Goal: Information Seeking & Learning: Learn about a topic

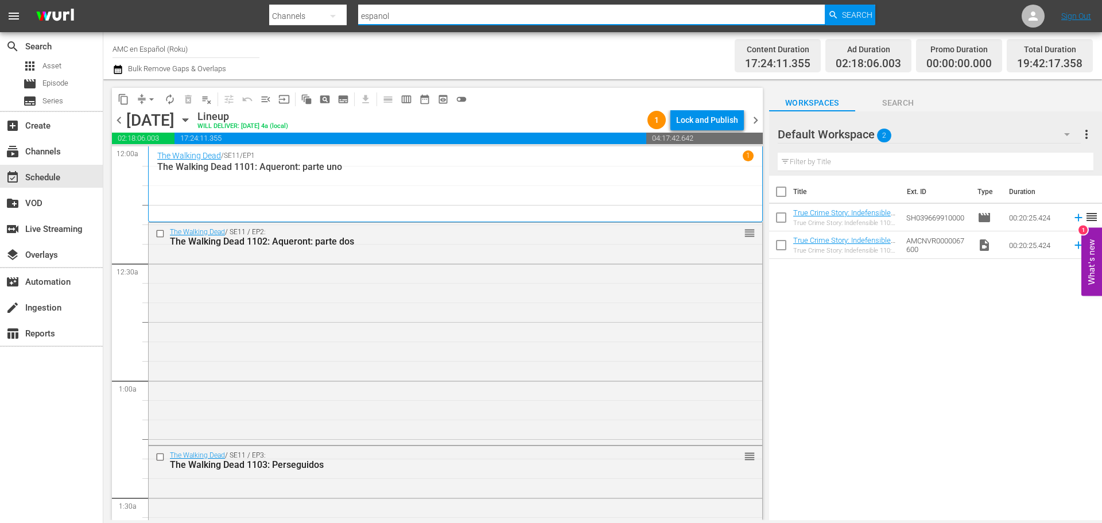
drag, startPoint x: 0, startPoint y: 0, endPoint x: 402, endPoint y: 14, distance: 401.9
click at [402, 14] on input "espanol" at bounding box center [591, 16] width 466 height 28
drag, startPoint x: 402, startPoint y: 18, endPoint x: 329, endPoint y: 5, distance: 73.5
click at [329, 5] on div "Search By Channels Search ID, Title, Description, Keywords, or Category espanol…" at bounding box center [572, 16] width 606 height 28
paste input "WALKING DEAD, THE S10 EP12 En Lo Que Nos Hemos Convertido WALKING DEAD, THE S10…"
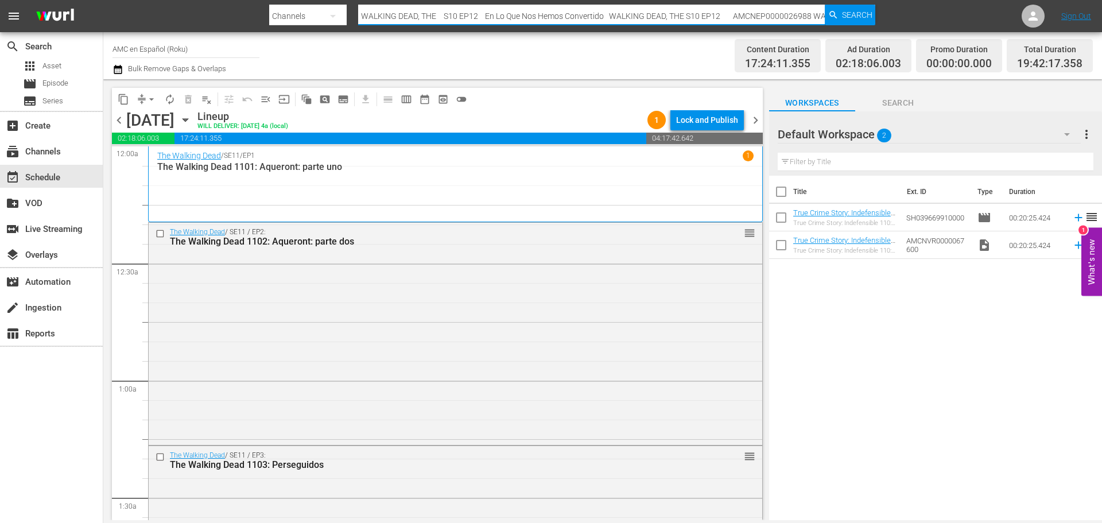
scroll to position [0, 444]
drag, startPoint x: 496, startPoint y: 15, endPoint x: 234, endPoint y: 12, distance: 261.7
click at [234, 12] on nav "menu Search By Channels Search ID, Title, Description, Keywords, or Category WA…" at bounding box center [551, 16] width 1102 height 32
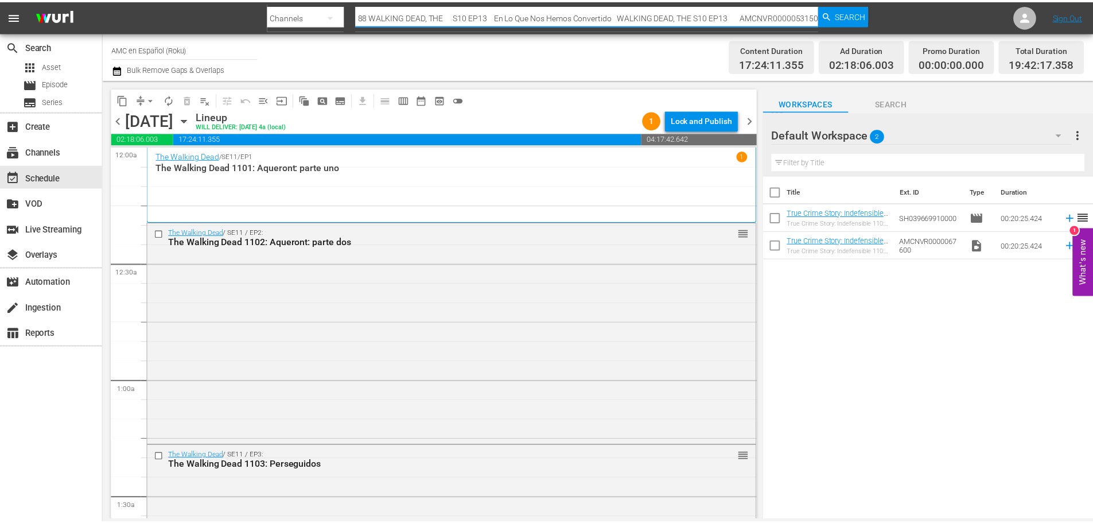
scroll to position [0, 0]
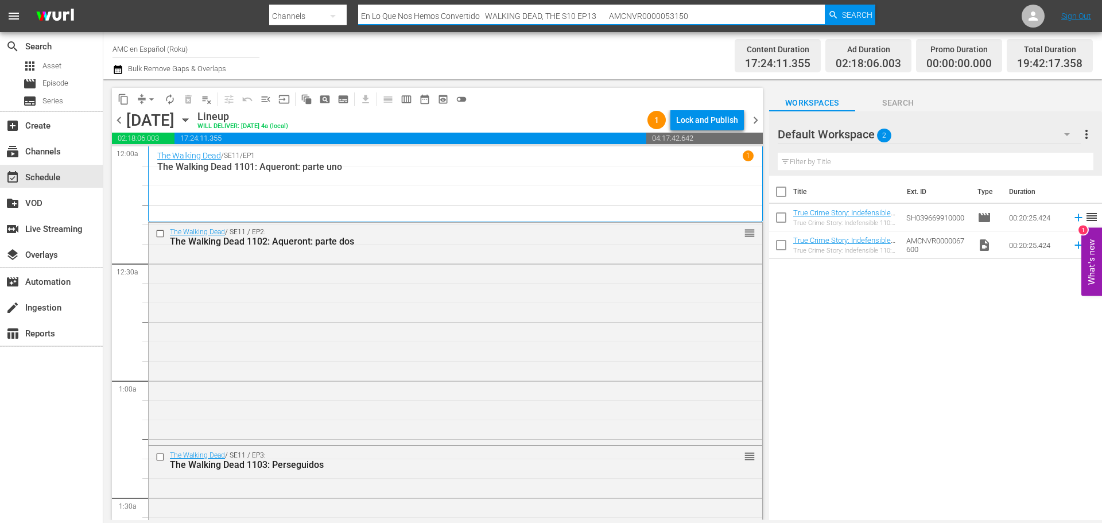
drag, startPoint x: 703, startPoint y: 17, endPoint x: 483, endPoint y: 11, distance: 219.8
click at [483, 11] on input "En Lo Que Nos Hemos Convertido WALKING DEAD, THE S10 EP13 AMCNVR0000053150" at bounding box center [591, 16] width 466 height 28
type input "En Lo Que Nos Hemos Convertido"
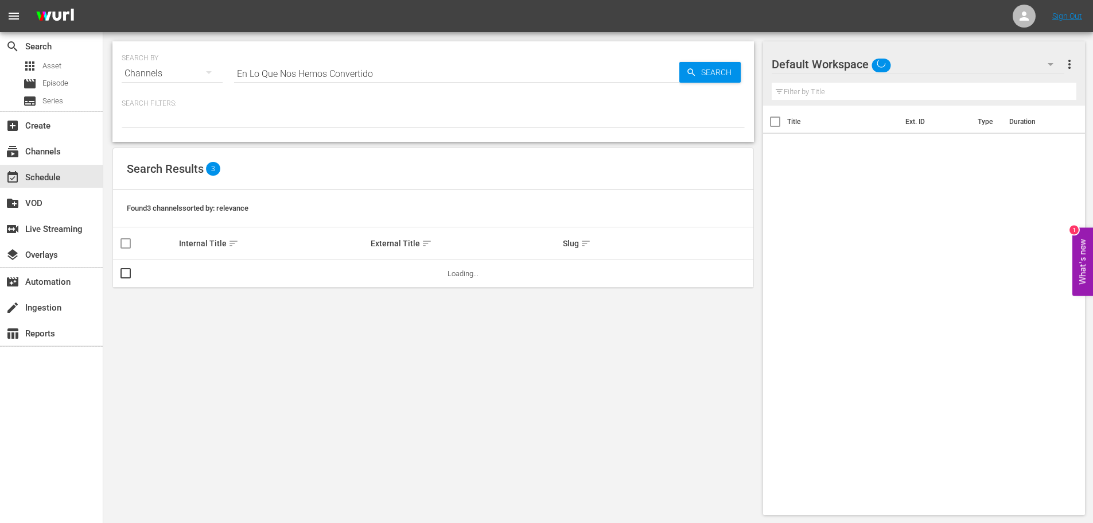
drag, startPoint x: 406, startPoint y: 71, endPoint x: 178, endPoint y: 49, distance: 229.5
click at [178, 49] on div "SEARCH BY Search By Channels Search ID, Title, Description, Keywords, or Catego…" at bounding box center [433, 66] width 623 height 41
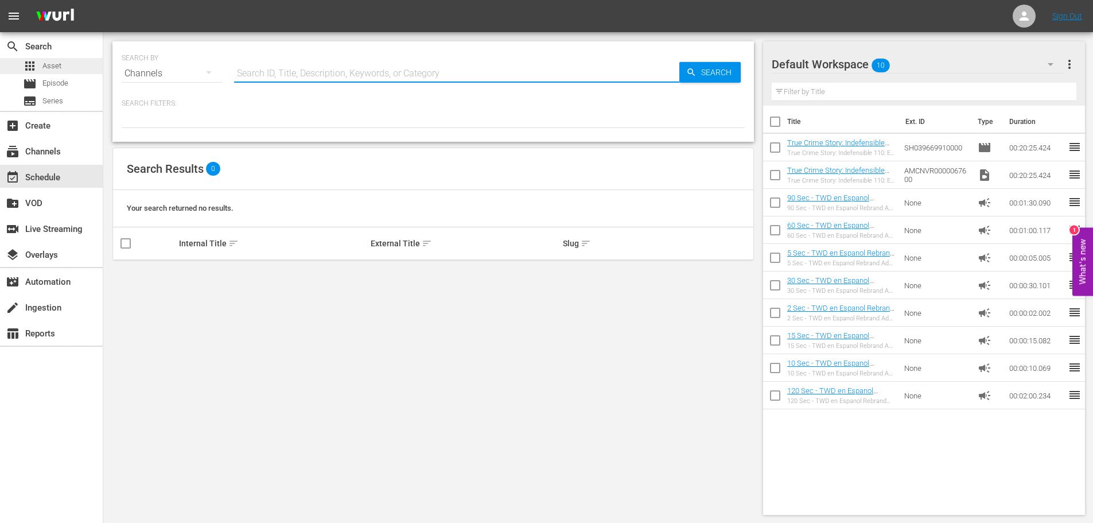
click at [67, 60] on div "apps Asset" at bounding box center [51, 66] width 103 height 16
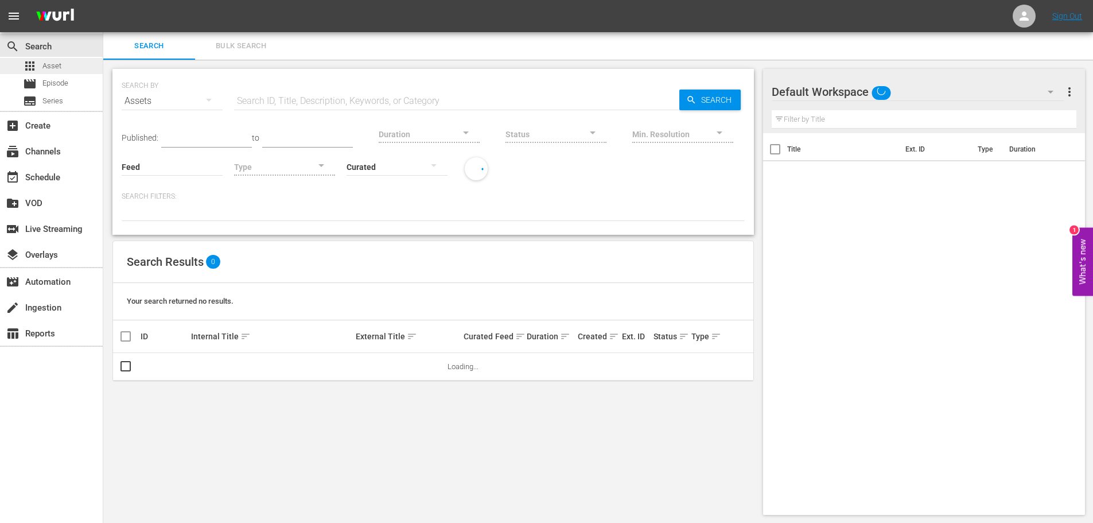
click at [290, 86] on div "SEARCH BY Search By Assets Search ID, Title, Description, Keywords, or Category…" at bounding box center [433, 93] width 623 height 41
click at [289, 98] on input "text" at bounding box center [456, 101] width 445 height 28
paste input "En Lo Que Nos Hemos Convertido"
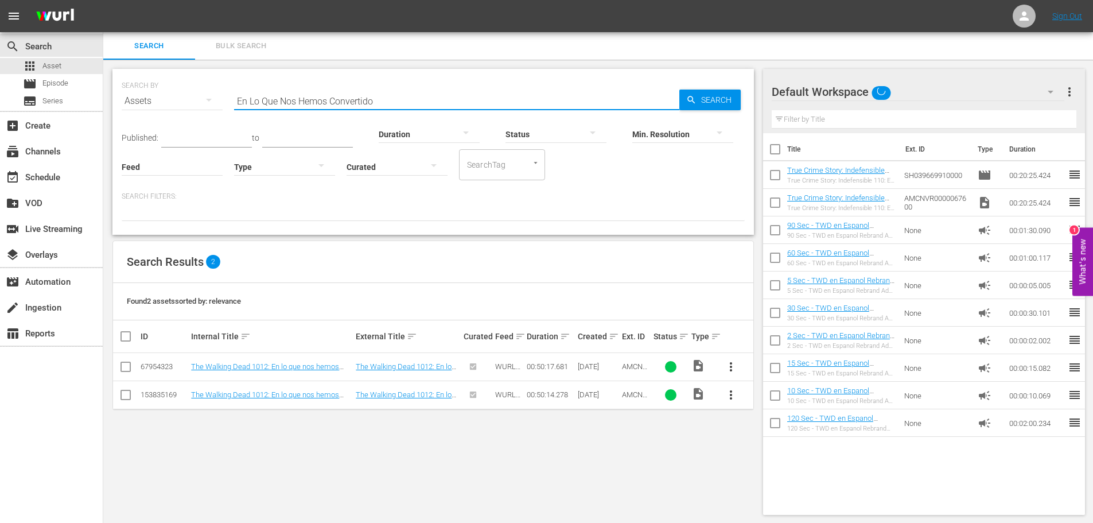
scroll to position [1, 0]
drag, startPoint x: 392, startPoint y: 101, endPoint x: 138, endPoint y: 72, distance: 255.8
click at [138, 72] on div "SEARCH BY Search By Assets Search ID, Title, Description, Keywords, or Category…" at bounding box center [433, 92] width 623 height 41
click at [687, 96] on icon "button" at bounding box center [691, 99] width 10 height 10
drag, startPoint x: 399, startPoint y: 104, endPoint x: 111, endPoint y: 76, distance: 289.4
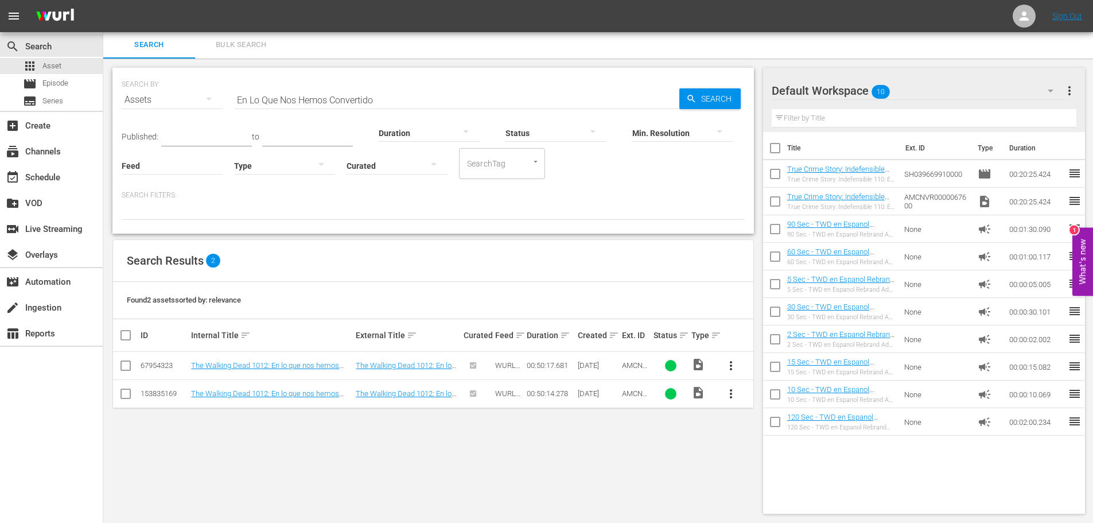
click at [111, 76] on div "SEARCH BY Search By Assets Search ID, Title, Description, Keywords, or Category…" at bounding box center [433, 291] width 660 height 464
drag, startPoint x: 399, startPoint y: 104, endPoint x: 125, endPoint y: 49, distance: 280.2
click at [125, 49] on div "Search Bulk Search SEARCH BY Search By Assets Search ID, Title, Description, Ke…" at bounding box center [598, 277] width 990 height 492
paste input "AMCNEP0000026988"
click at [705, 101] on span "Search" at bounding box center [719, 98] width 44 height 21
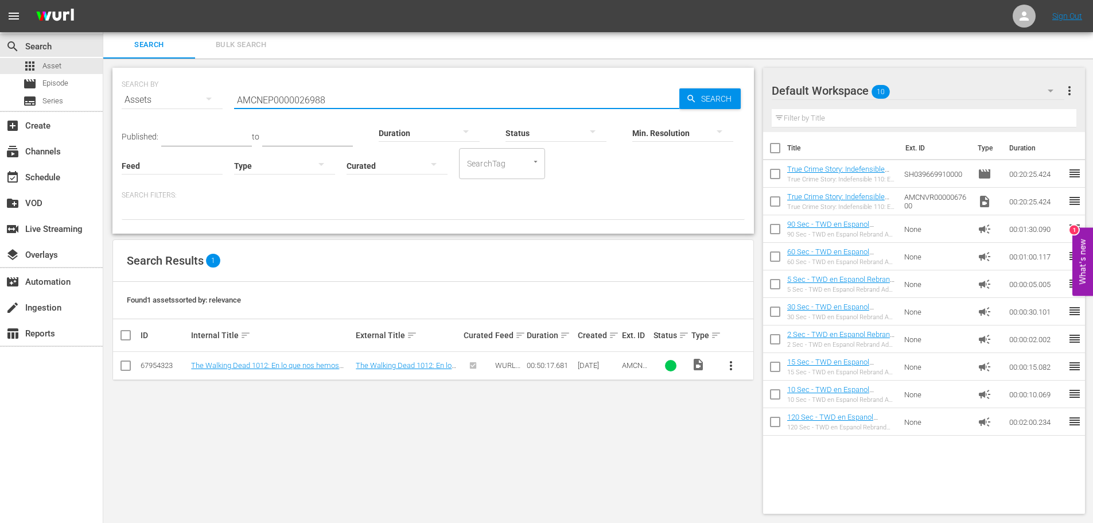
drag, startPoint x: 340, startPoint y: 96, endPoint x: 152, endPoint y: 73, distance: 189.6
click at [152, 73] on div "SEARCH BY Search By Assets Search ID, Title, Description, Keywords, or Category…" at bounding box center [433, 92] width 623 height 41
paste input "VR0000053150"
type input "AMCNVR0000053150"
click at [690, 102] on icon "button" at bounding box center [691, 99] width 10 height 10
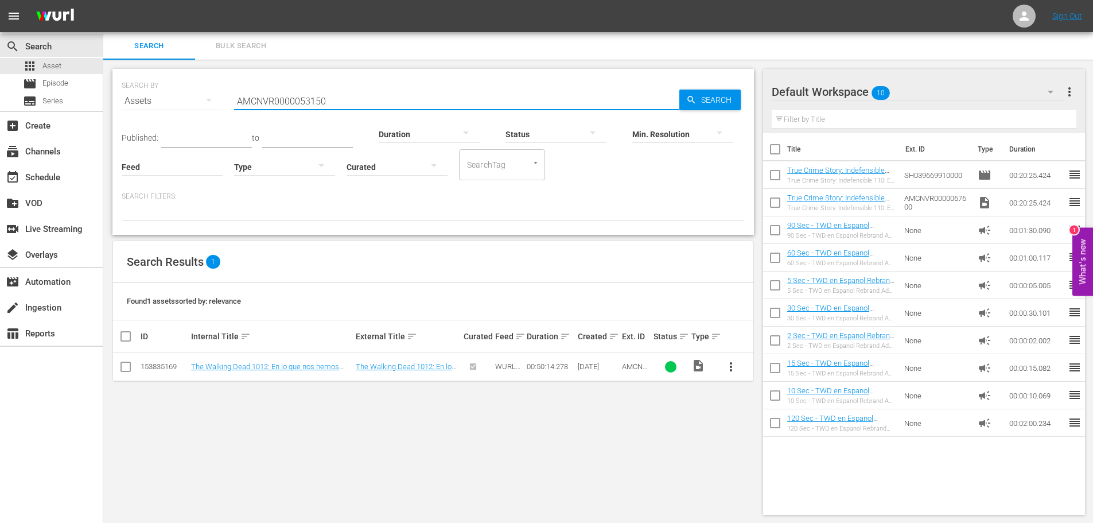
drag, startPoint x: 234, startPoint y: 79, endPoint x: 160, endPoint y: 67, distance: 75.0
click at [127, 62] on div "SEARCH BY Search By Assets Search ID, Title, Description, Keywords, or Category…" at bounding box center [433, 292] width 660 height 464
paste input "En Lo Que Nos Hemos Convertido"
type input "En Lo Que Nos Hemos Convertido"
click at [700, 104] on span "Search" at bounding box center [719, 100] width 44 height 21
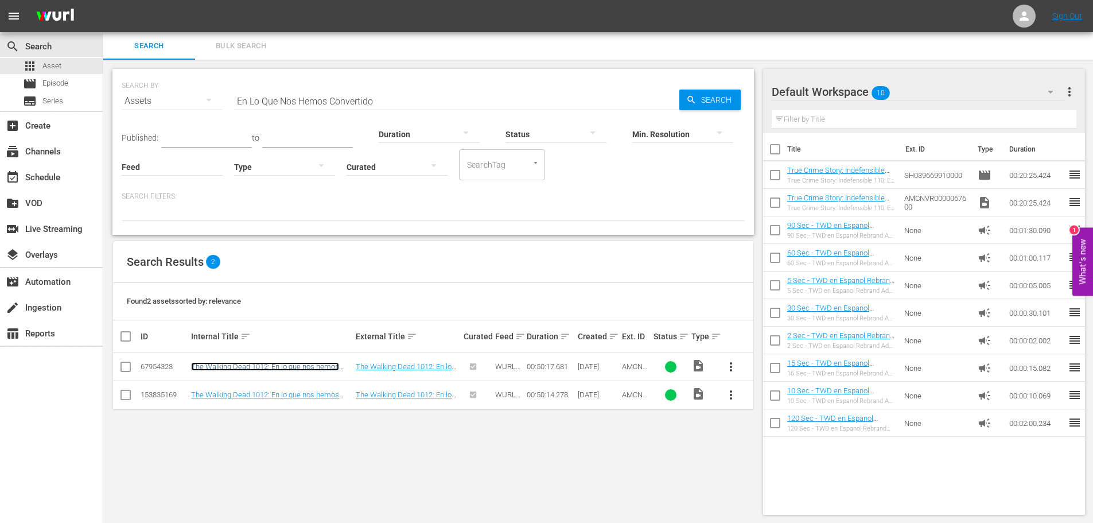
click at [315, 363] on link "The Walking Dead 1012: En lo que nos hemos convertido" at bounding box center [265, 370] width 148 height 17
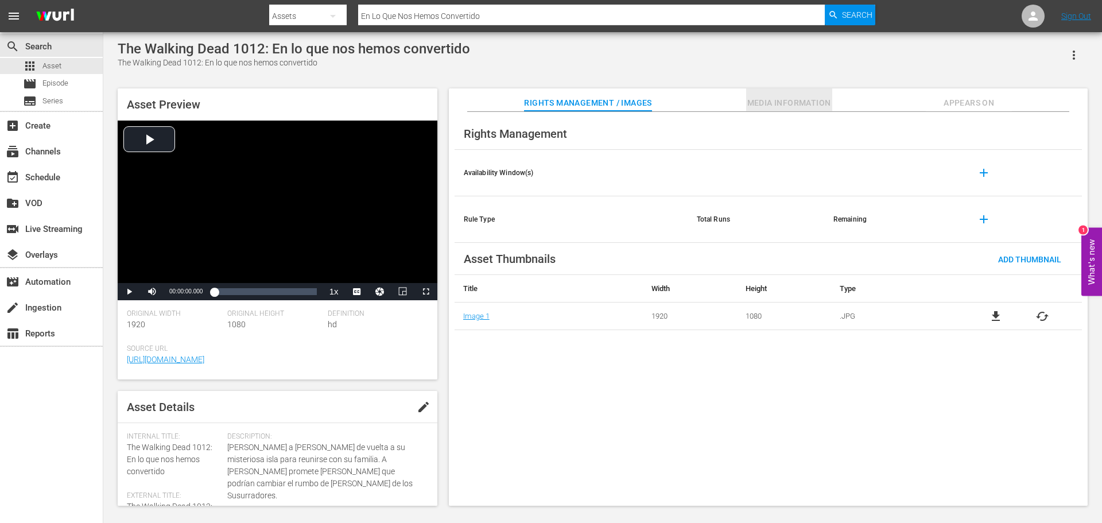
click at [814, 107] on span "Media Information" at bounding box center [789, 103] width 86 height 14
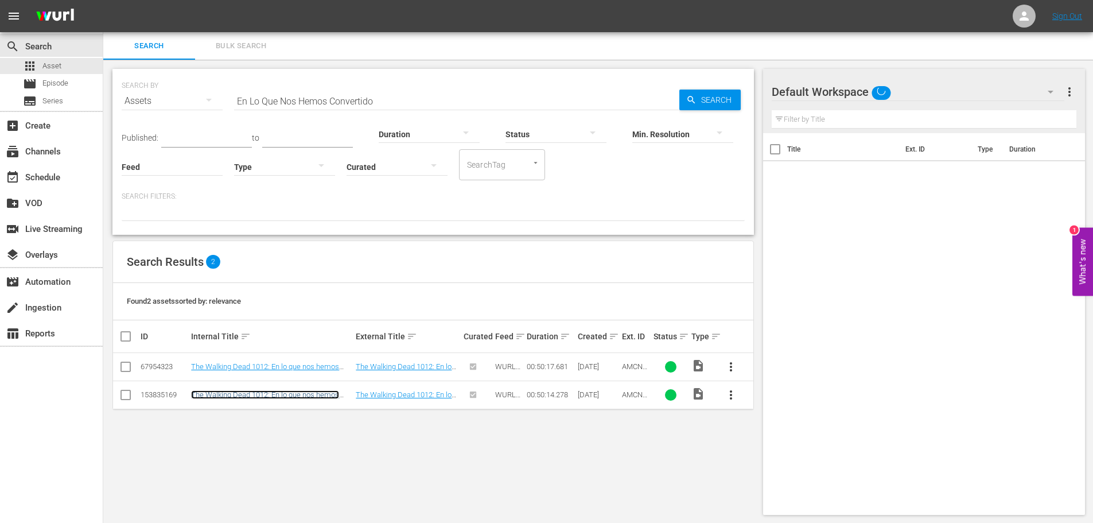
click at [273, 390] on link "The Walking Dead 1012: En lo que nos hemos convertido" at bounding box center [265, 398] width 148 height 17
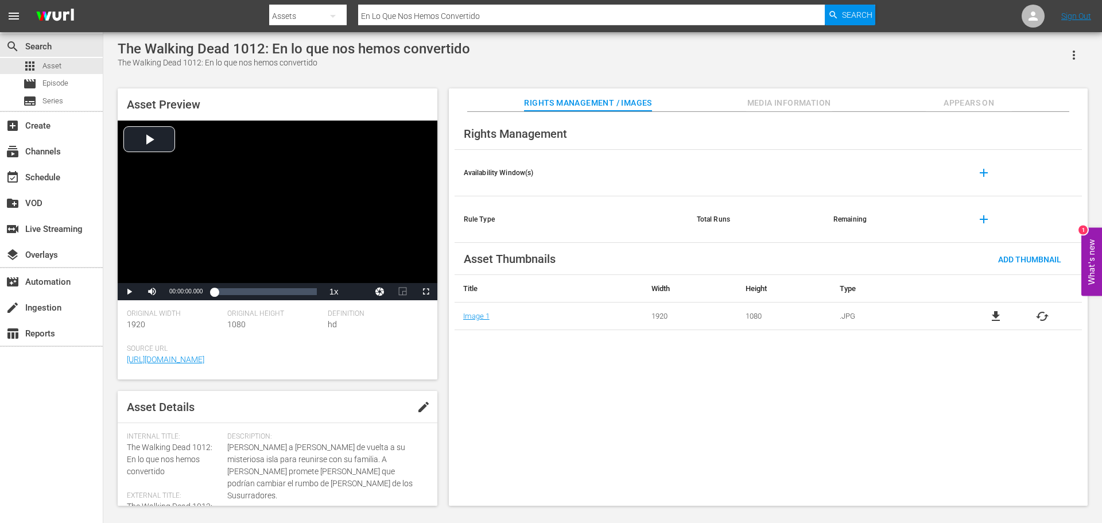
click at [967, 104] on span "Appears On" at bounding box center [969, 103] width 86 height 14
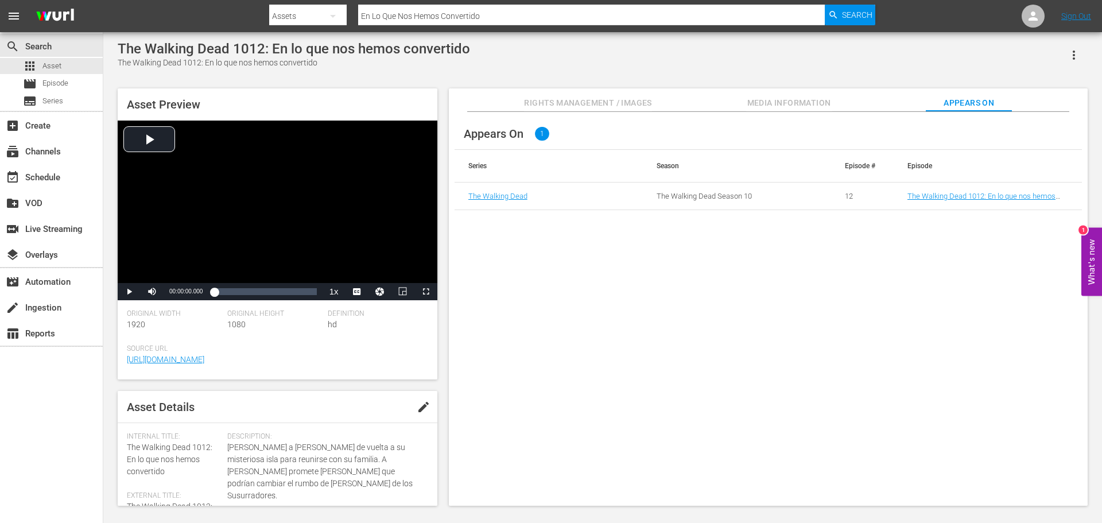
click at [809, 102] on span "Media Information" at bounding box center [789, 103] width 86 height 14
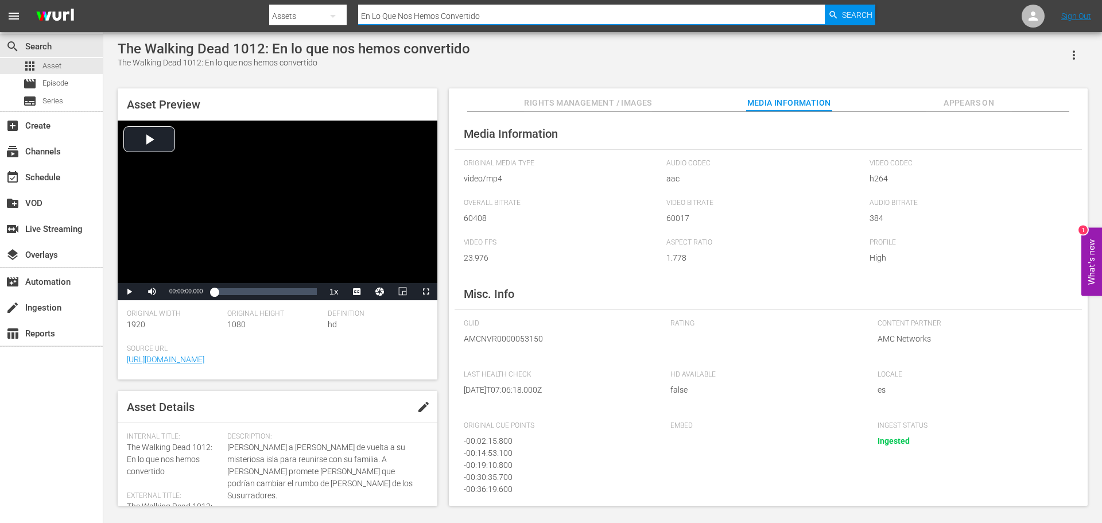
drag, startPoint x: 355, startPoint y: 9, endPoint x: 304, endPoint y: 14, distance: 51.3
click at [304, 14] on div "Search By Assets Search ID, Title, Description, Keywords, or Category En Lo Que…" at bounding box center [572, 16] width 606 height 28
type input "walking dead 1012"
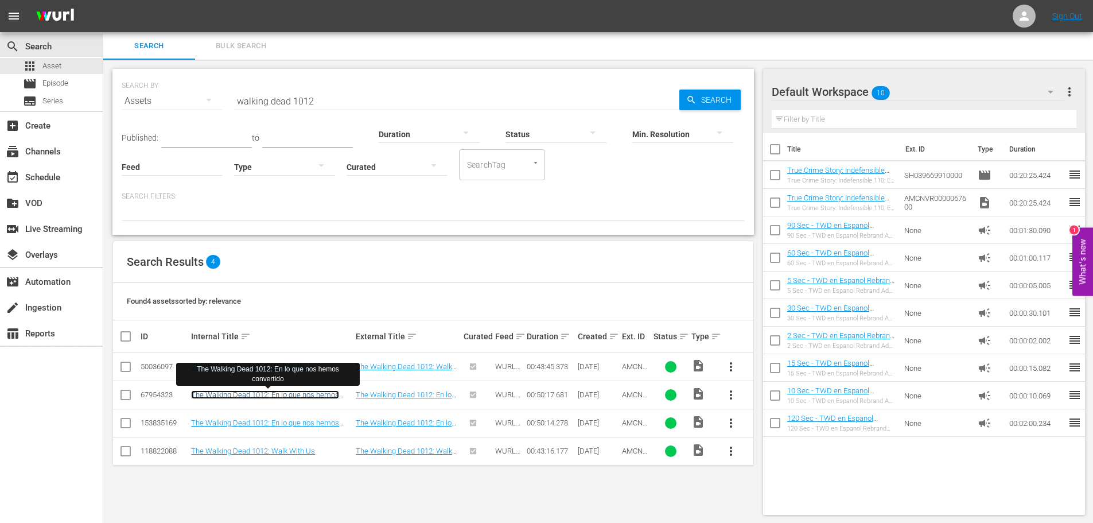
click at [325, 392] on link "The Walking Dead 1012: En lo que nos hemos convertido" at bounding box center [265, 398] width 148 height 17
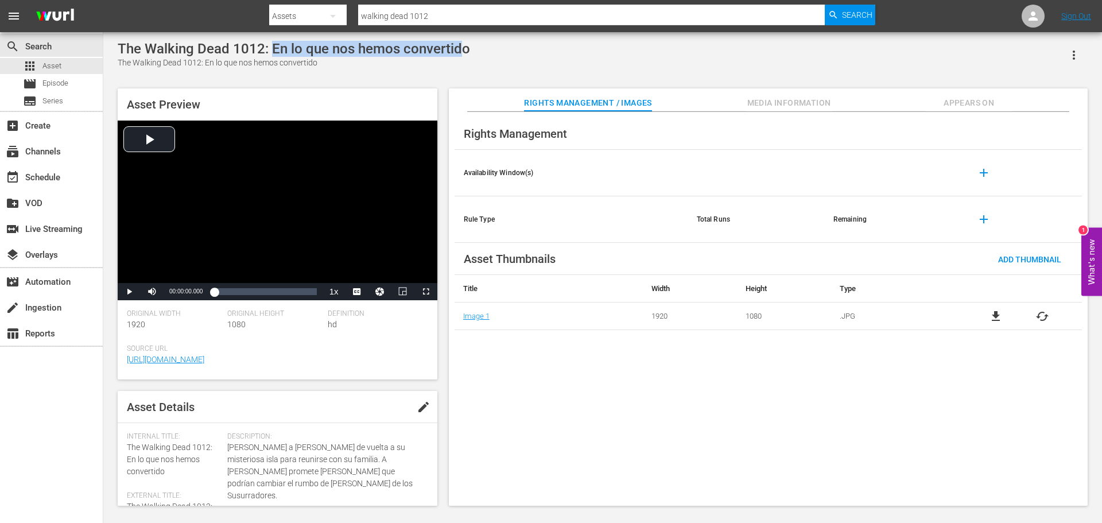
drag, startPoint x: 407, startPoint y: 57, endPoint x: 274, endPoint y: 50, distance: 132.7
click at [274, 50] on div "The Walking Dead 1012: En lo que nos hemos convertido" at bounding box center [294, 49] width 352 height 16
click at [446, 48] on div "The Walking Dead 1012: En lo que nos hemos convertido" at bounding box center [294, 49] width 352 height 16
drag, startPoint x: 480, startPoint y: 48, endPoint x: 270, endPoint y: 48, distance: 210.0
click at [271, 48] on div "The Walking Dead 1012: En lo que nos hemos convertido The Walking Dead 1012: En…" at bounding box center [603, 55] width 970 height 28
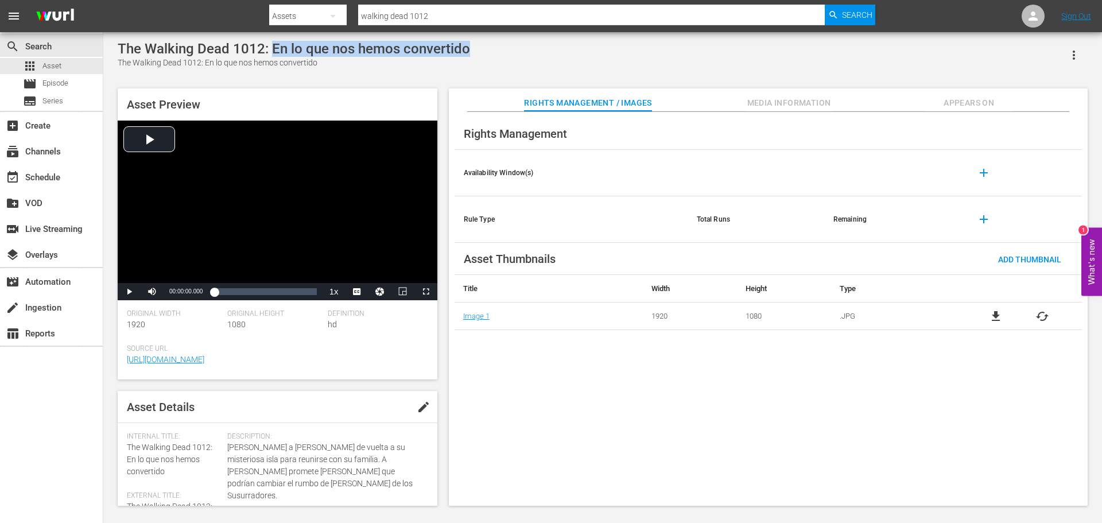
copy div "En lo que nos hemos convertido"
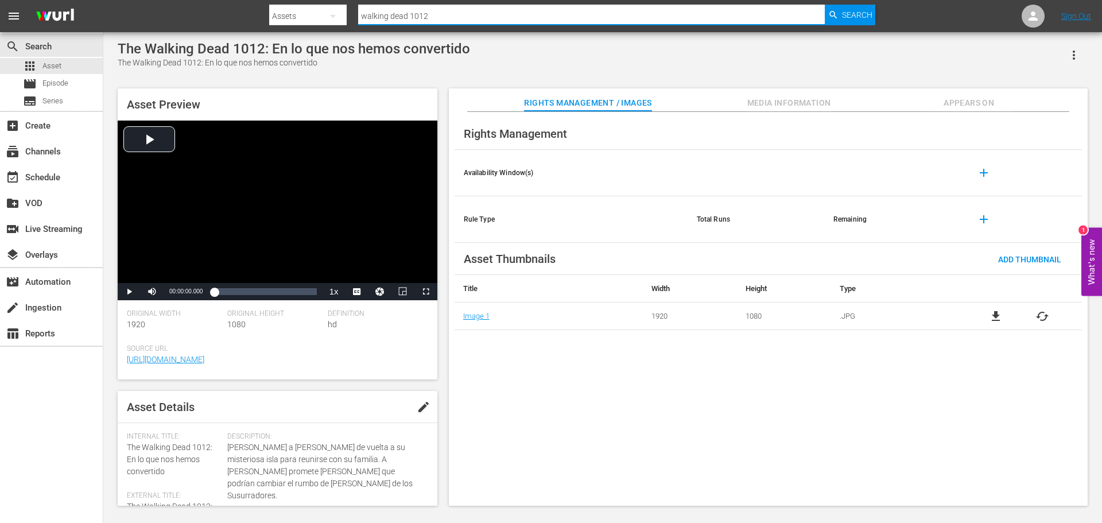
click at [443, 13] on input "walking dead 1012" at bounding box center [591, 16] width 466 height 28
type input "walking dead 1013"
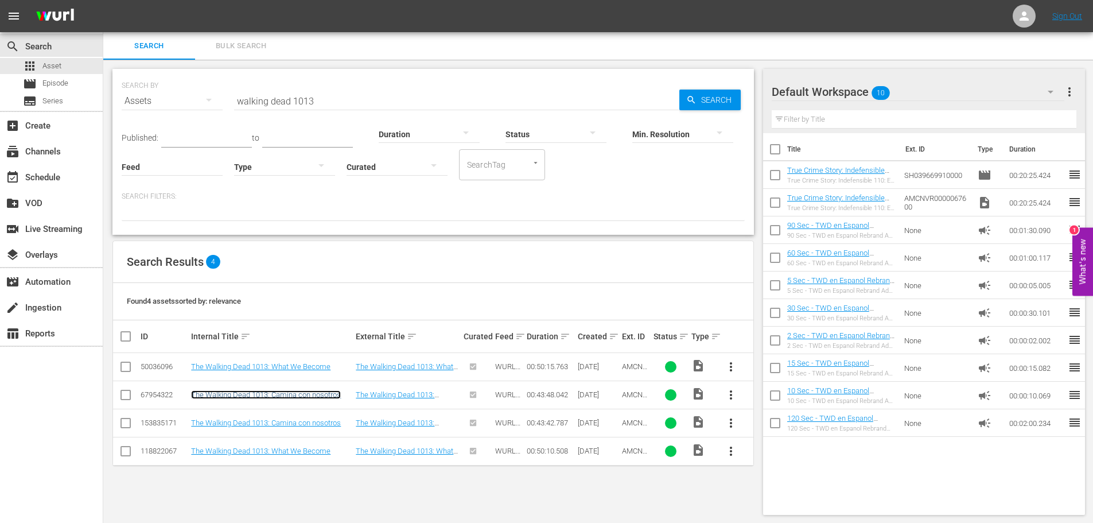
click at [269, 399] on link "The Walking Dead 1013: Camina con nosotros" at bounding box center [266, 394] width 150 height 9
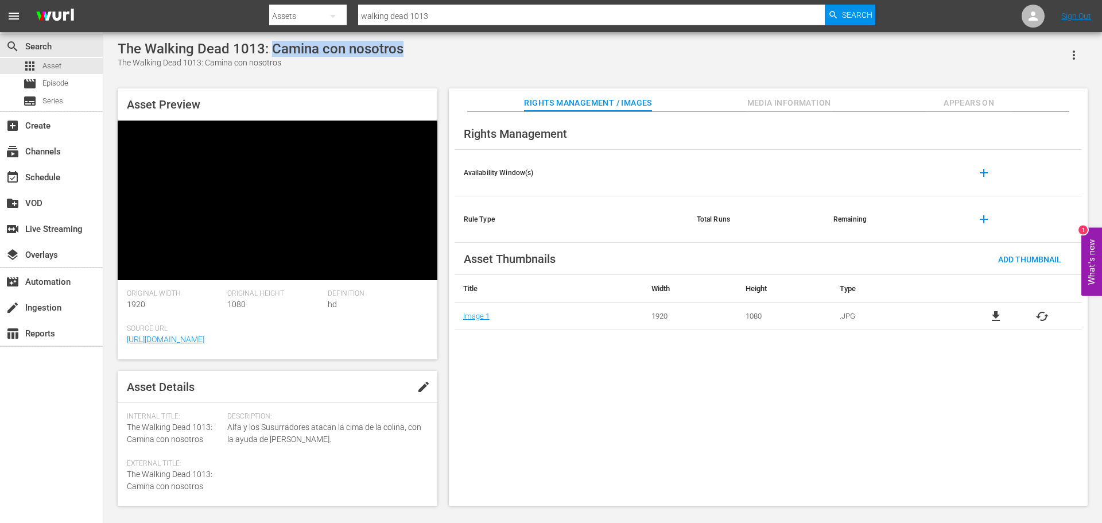
drag, startPoint x: 411, startPoint y: 55, endPoint x: 270, endPoint y: 53, distance: 140.6
click at [270, 53] on div "The Walking Dead 1013: Camina con nosotros The Walking Dead 1013: Camina con no…" at bounding box center [603, 55] width 970 height 28
copy div "Camina con nosotros"
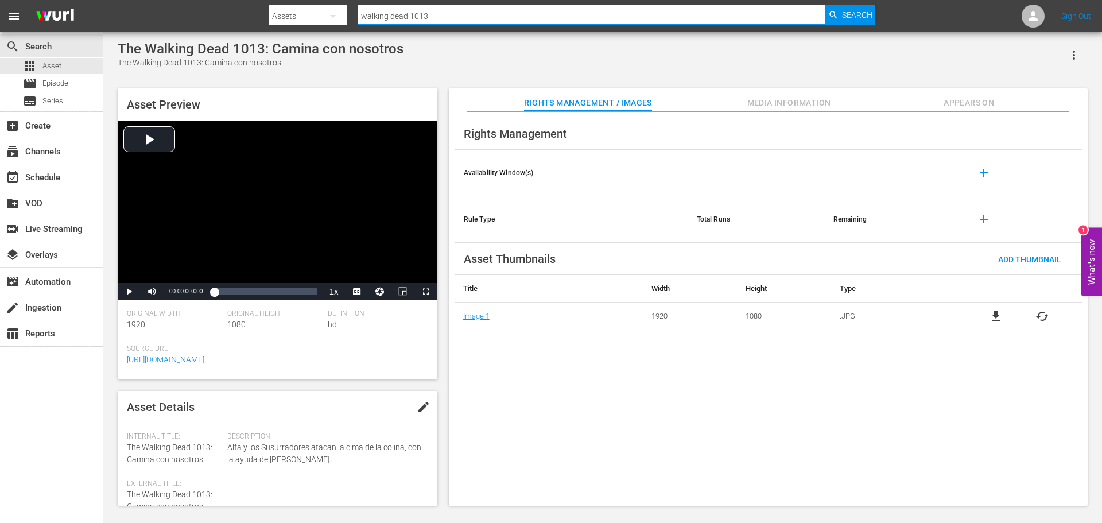
click at [448, 18] on input "walking dead 1013" at bounding box center [591, 16] width 466 height 28
type input "walking dead 1012"
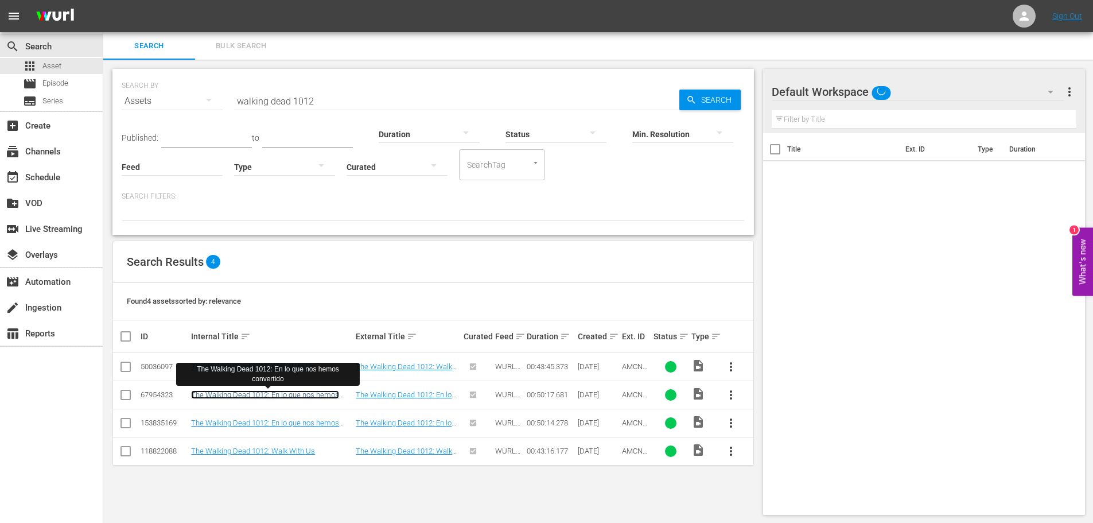
click at [300, 391] on link "The Walking Dead 1012: En lo que nos hemos convertido" at bounding box center [265, 398] width 148 height 17
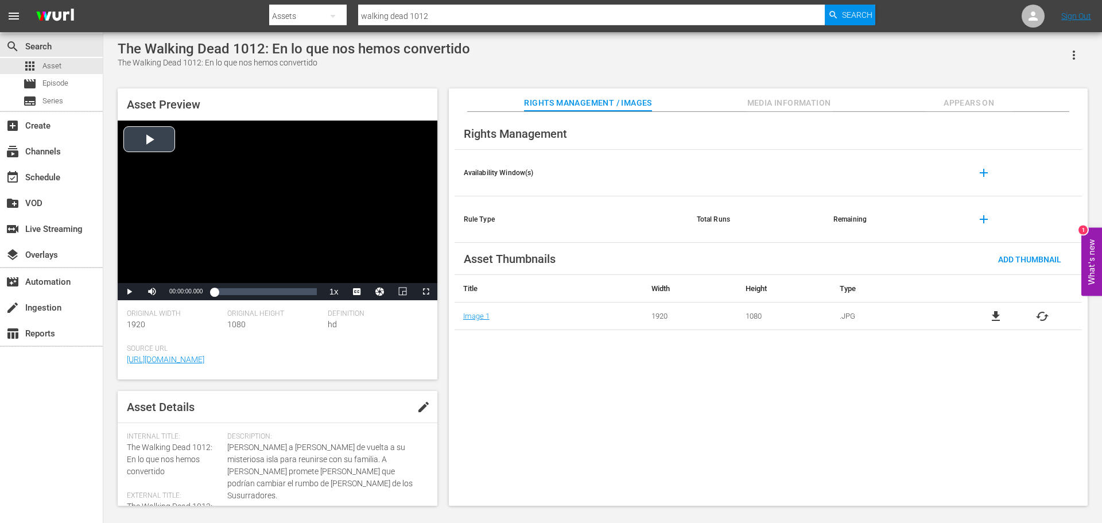
click at [301, 180] on div "Video Player" at bounding box center [278, 201] width 320 height 162
click at [248, 293] on div "Loaded : 0.99% 00:18:38.915 00:00:01.219" at bounding box center [265, 291] width 102 height 11
click at [265, 291] on div "Loaded : 34.23% 00:25:08.840 00:16:57.716" at bounding box center [265, 291] width 102 height 11
click at [280, 290] on div "Loaded : 50.35% 00:32:29.625 00:25:09.119" at bounding box center [265, 291] width 102 height 11
click at [280, 290] on div "00:32:30.839" at bounding box center [247, 291] width 66 height 11
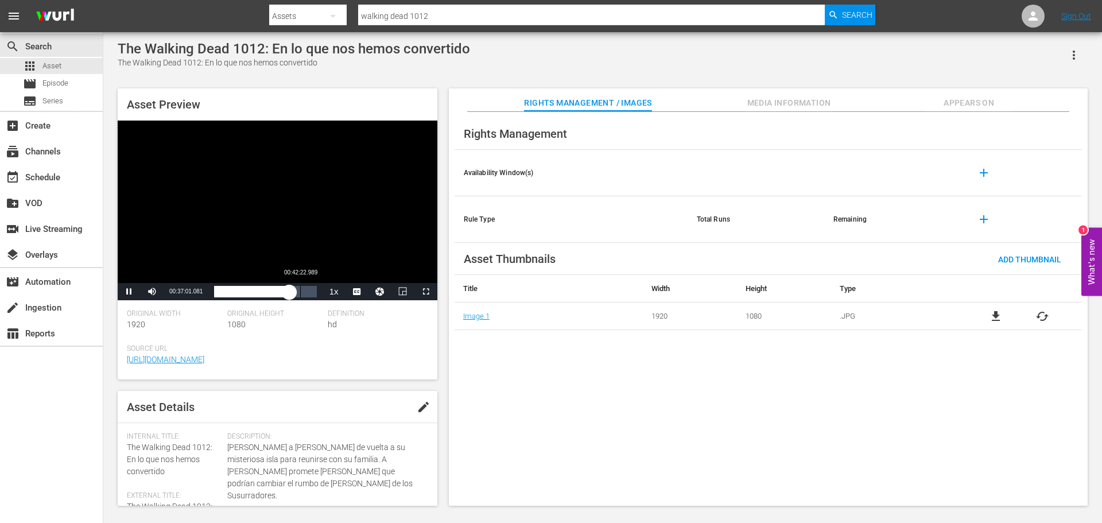
click at [301, 290] on div "Loaded : 73.83% 00:42:22.989 00:37:01.277" at bounding box center [265, 291] width 102 height 11
click at [129, 291] on span "Video Player" at bounding box center [129, 291] width 0 height 0
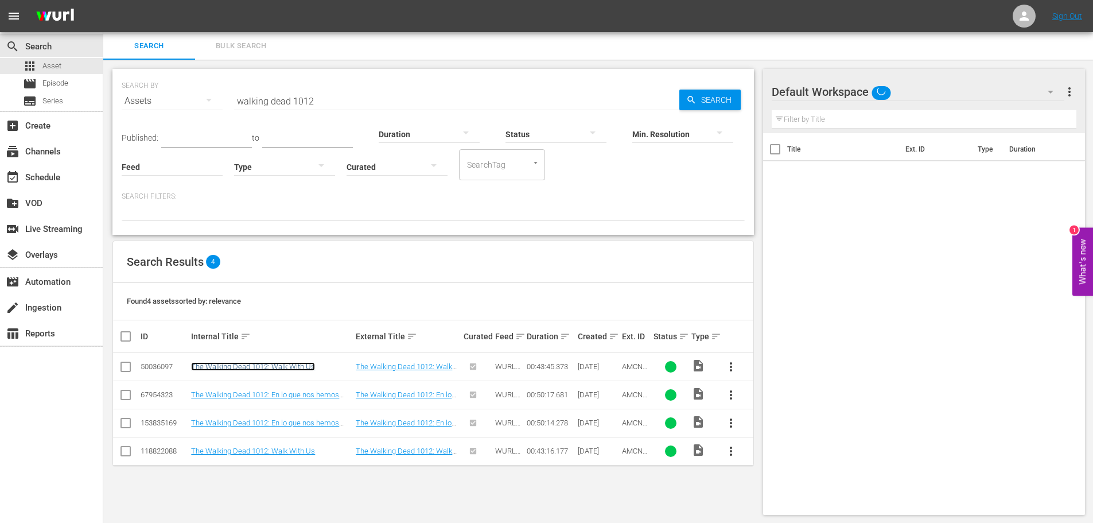
click at [277, 365] on link "The Walking Dead 1012: Walk With Us" at bounding box center [253, 366] width 124 height 9
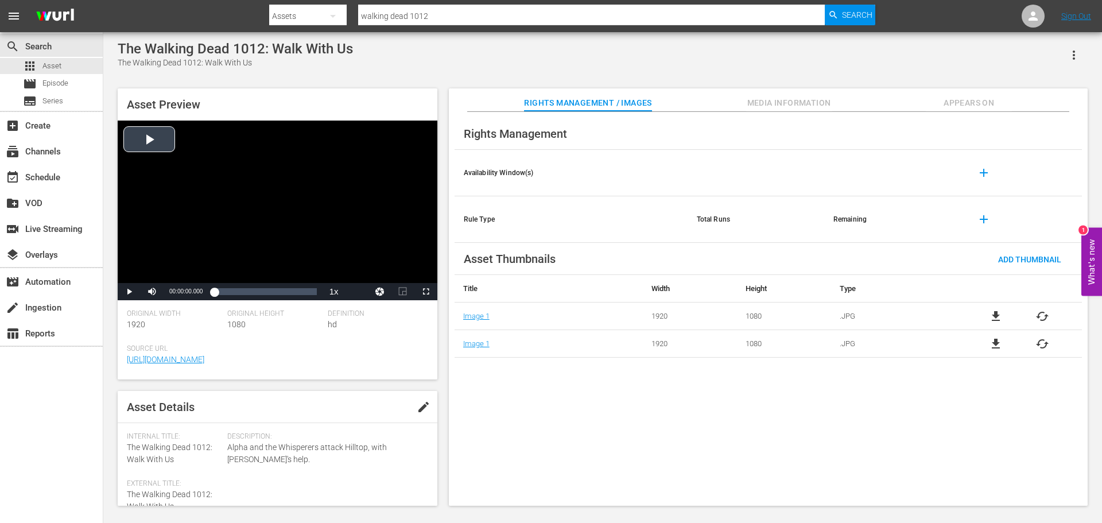
click at [300, 174] on div "Video Player" at bounding box center [278, 201] width 320 height 162
click at [234, 296] on div "00:08:06.726" at bounding box center [233, 291] width 1 height 11
click at [253, 293] on div "Loaded : 19.44% 00:16:28.202 00:08:21.788" at bounding box center [265, 291] width 102 height 11
click at [298, 291] on div "00:36:08.145" at bounding box center [298, 291] width 1 height 11
click at [129, 291] on span "Video Player" at bounding box center [129, 291] width 0 height 0
